Goal: Find specific page/section: Find specific page/section

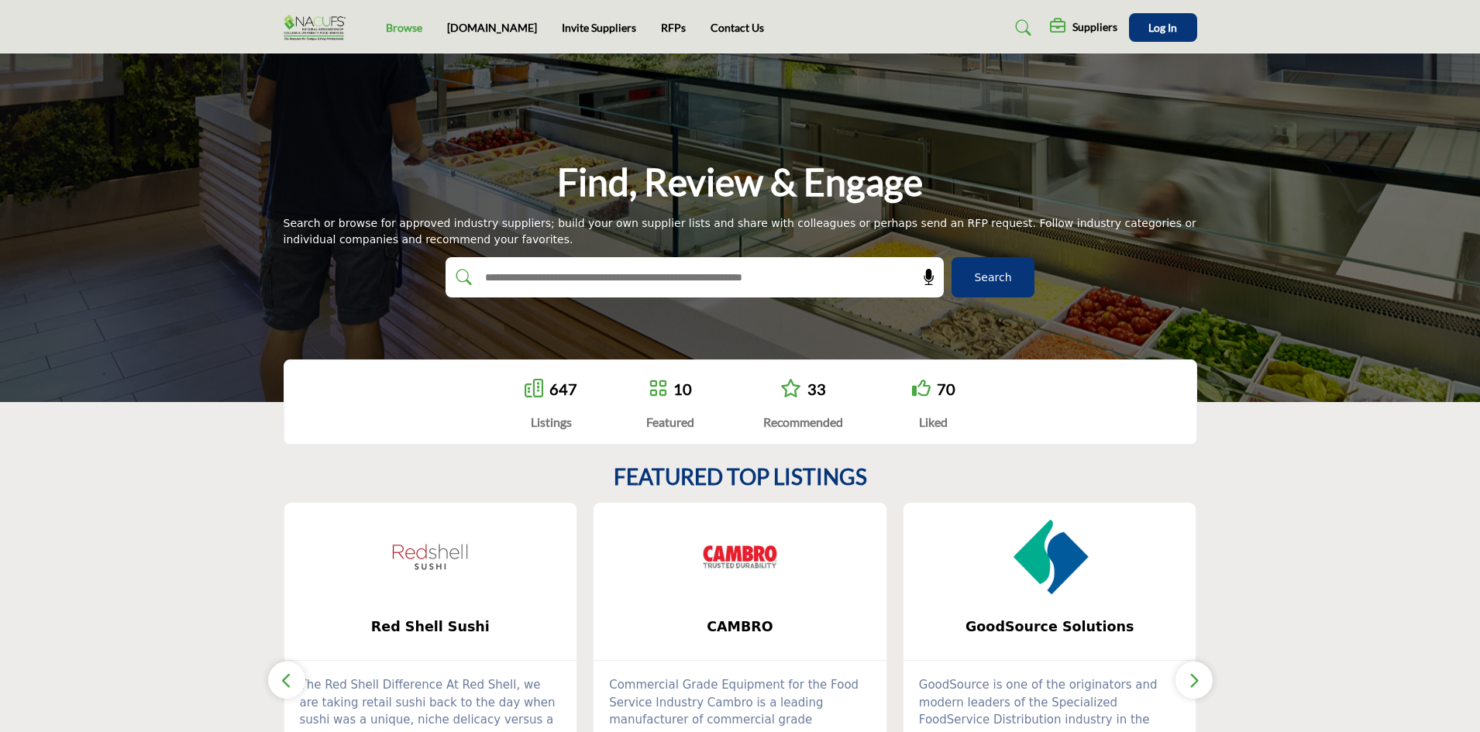
click at [396, 26] on link "Browse" at bounding box center [404, 27] width 36 height 13
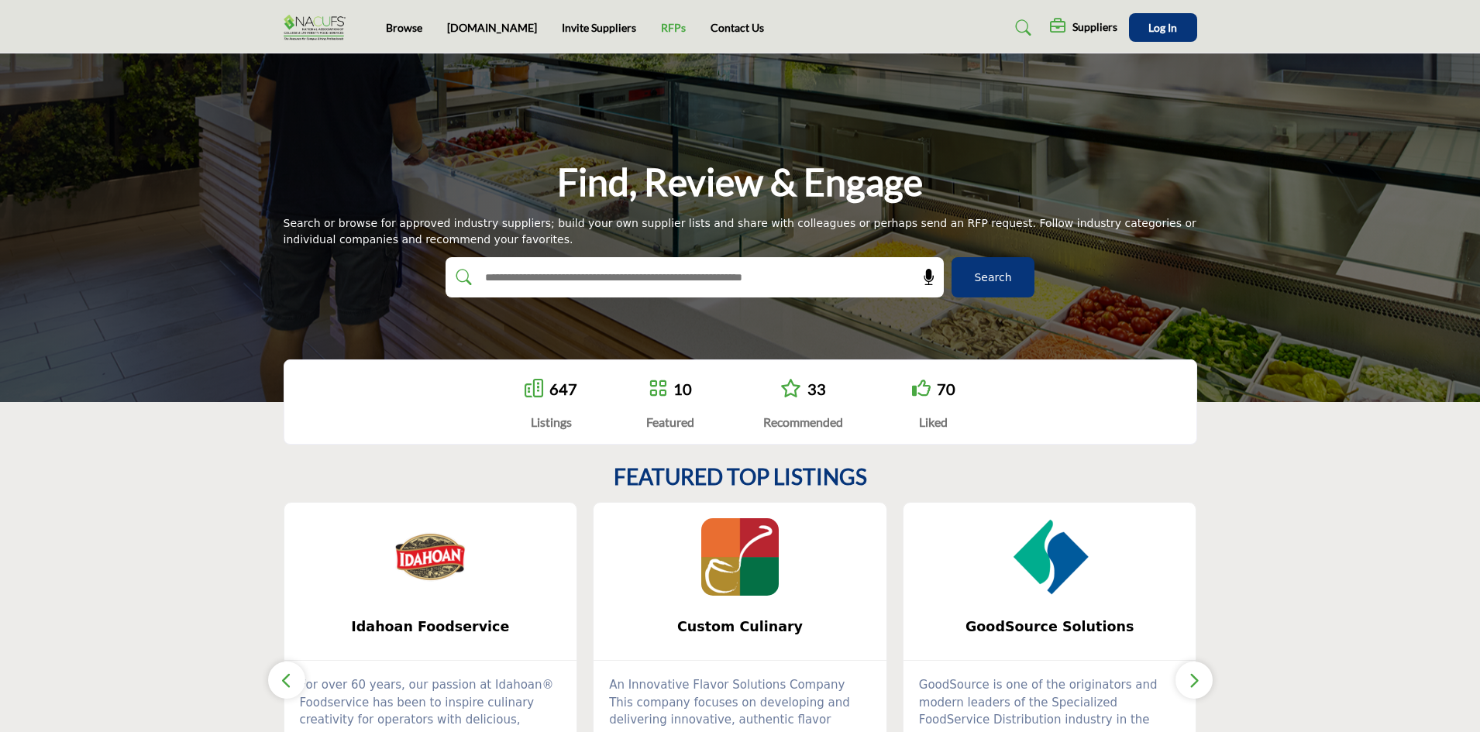
click at [661, 26] on link "RFPs" at bounding box center [673, 27] width 25 height 13
